Goal: Find specific page/section: Find specific page/section

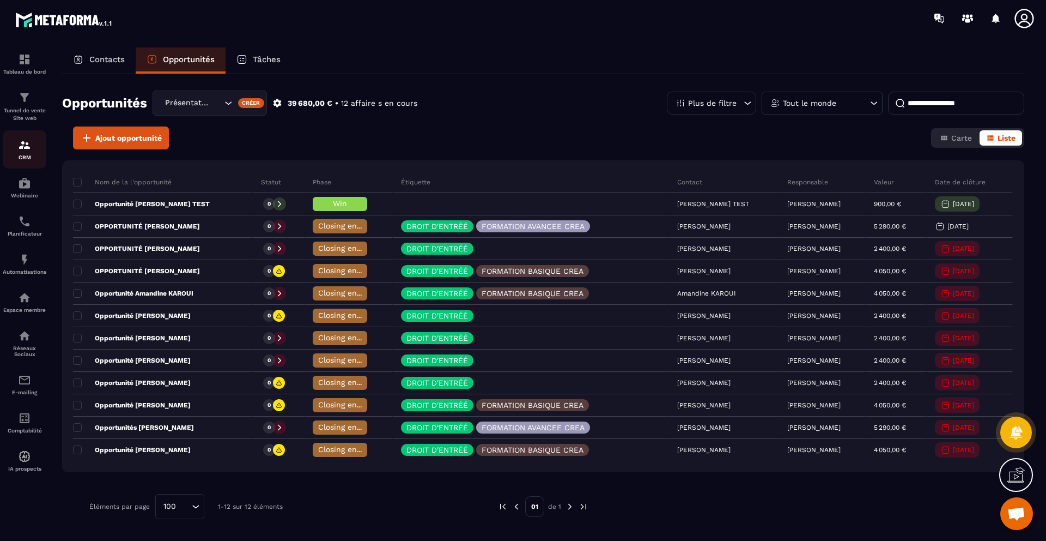
click at [32, 151] on div "CRM" at bounding box center [25, 149] width 44 height 22
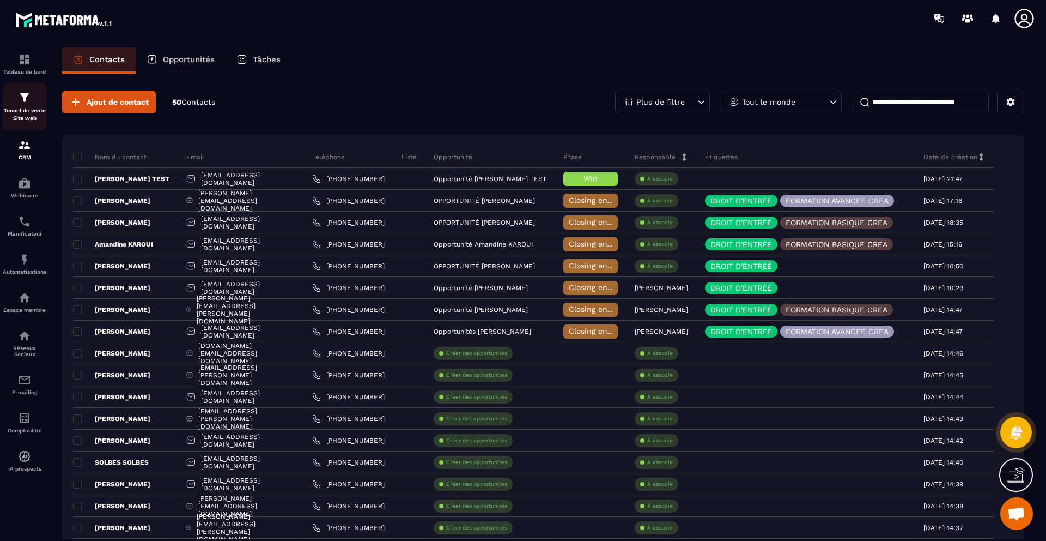
click at [31, 98] on div "Tunnel de vente Site web" at bounding box center [25, 106] width 44 height 31
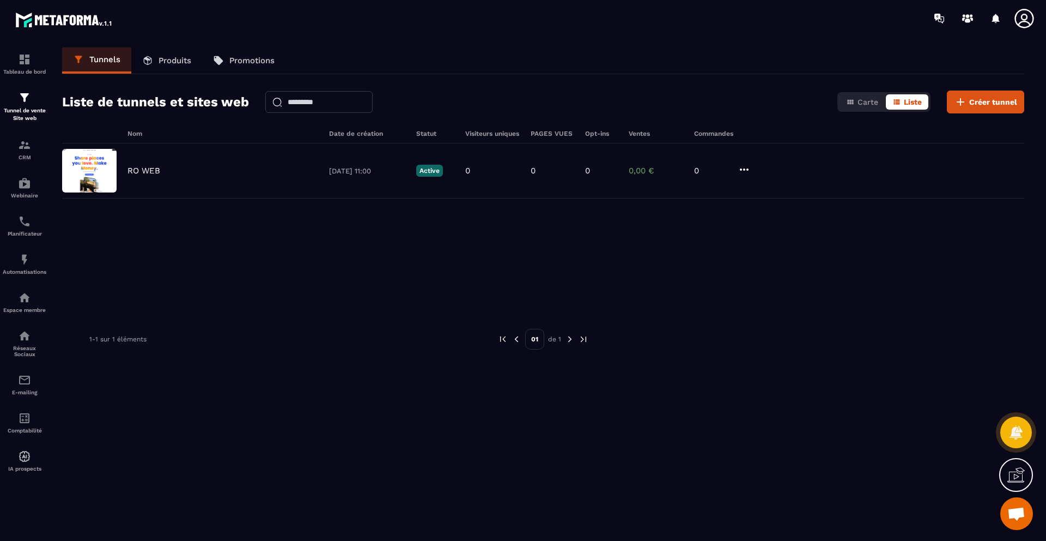
click at [161, 54] on link "Produits" at bounding box center [166, 60] width 71 height 26
click at [172, 62] on p "Produits" at bounding box center [175, 61] width 33 height 10
click at [182, 59] on p "Produits" at bounding box center [175, 61] width 33 height 10
